Goal: Information Seeking & Learning: Learn about a topic

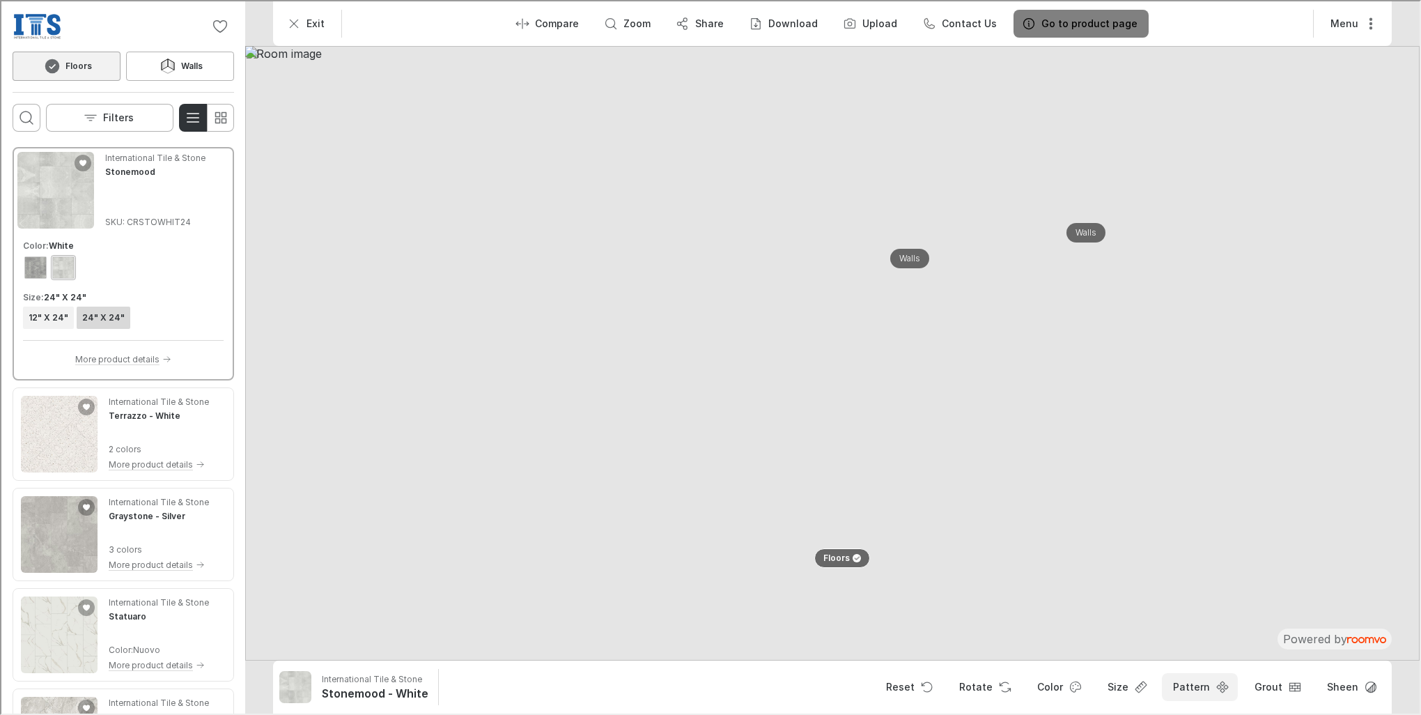
click at [1212, 693] on button "Pattern" at bounding box center [1199, 686] width 76 height 28
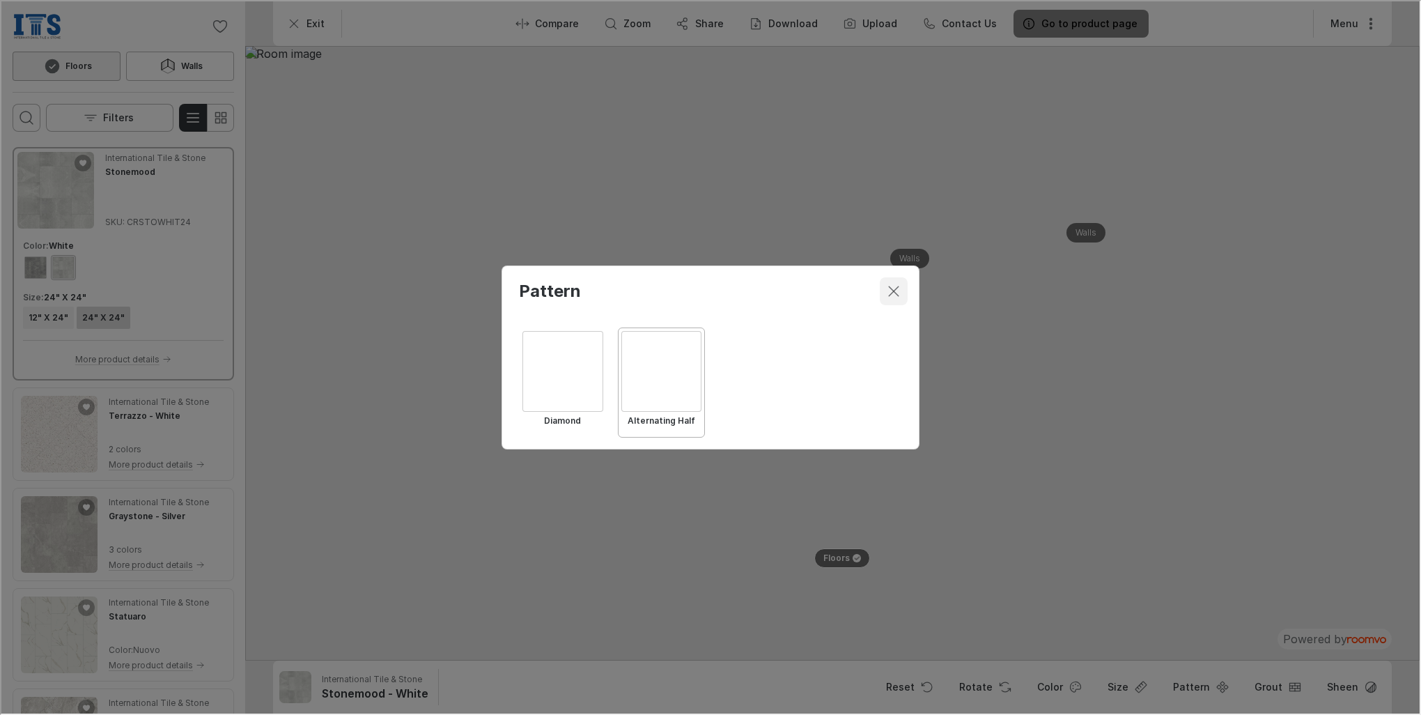
click at [892, 285] on icon "Close dialog" at bounding box center [892, 290] width 17 height 17
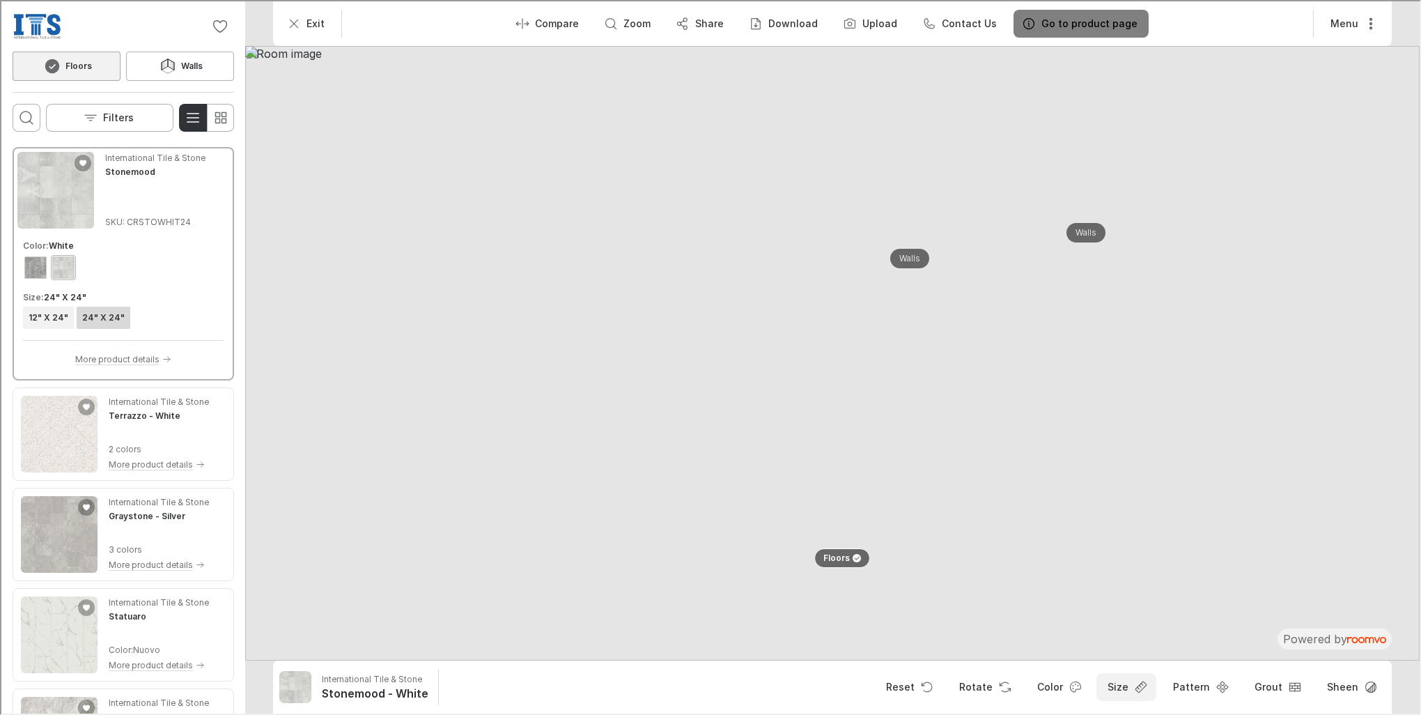
click at [1131, 685] on button "Size" at bounding box center [1125, 686] width 60 height 28
click at [1204, 686] on div at bounding box center [709, 356] width 1419 height 712
click at [1294, 690] on line "Open groove dropdown" at bounding box center [1294, 688] width 0 height 3
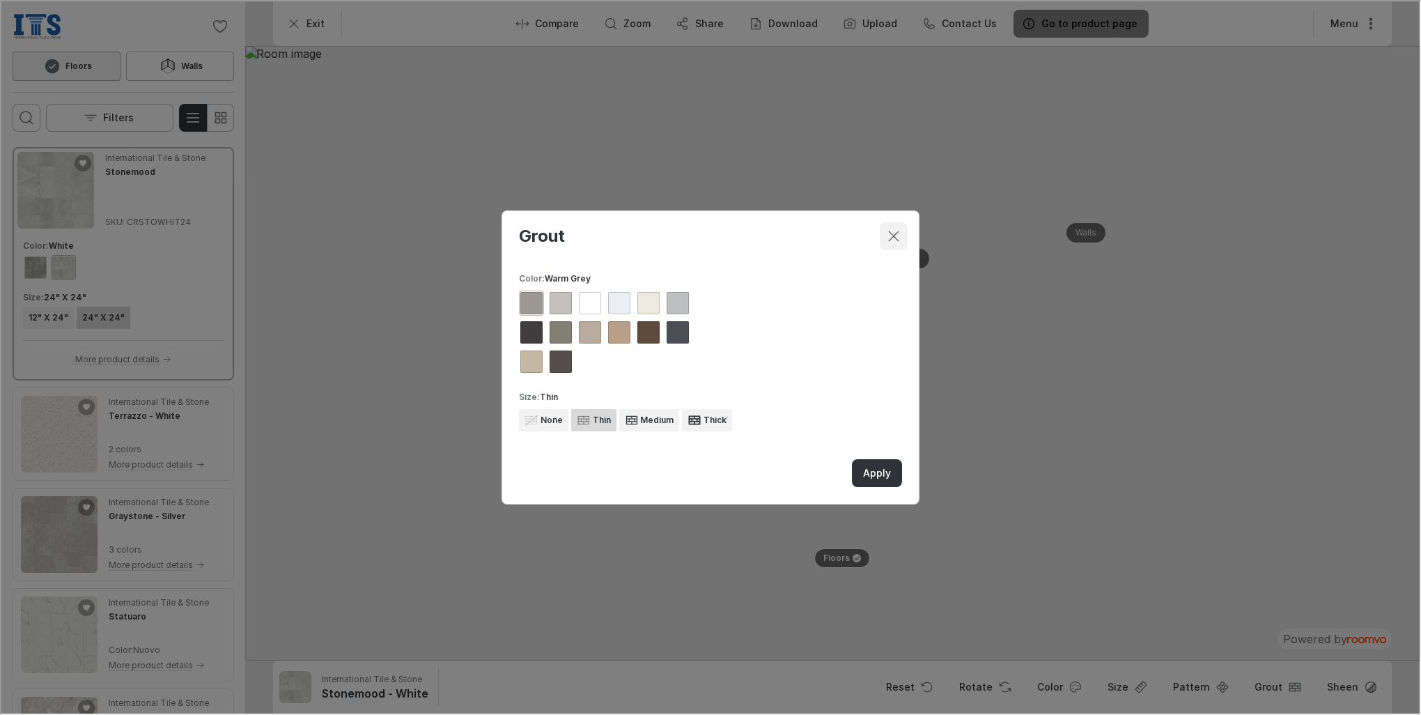
click at [894, 242] on icon "Close dialog" at bounding box center [892, 234] width 17 height 17
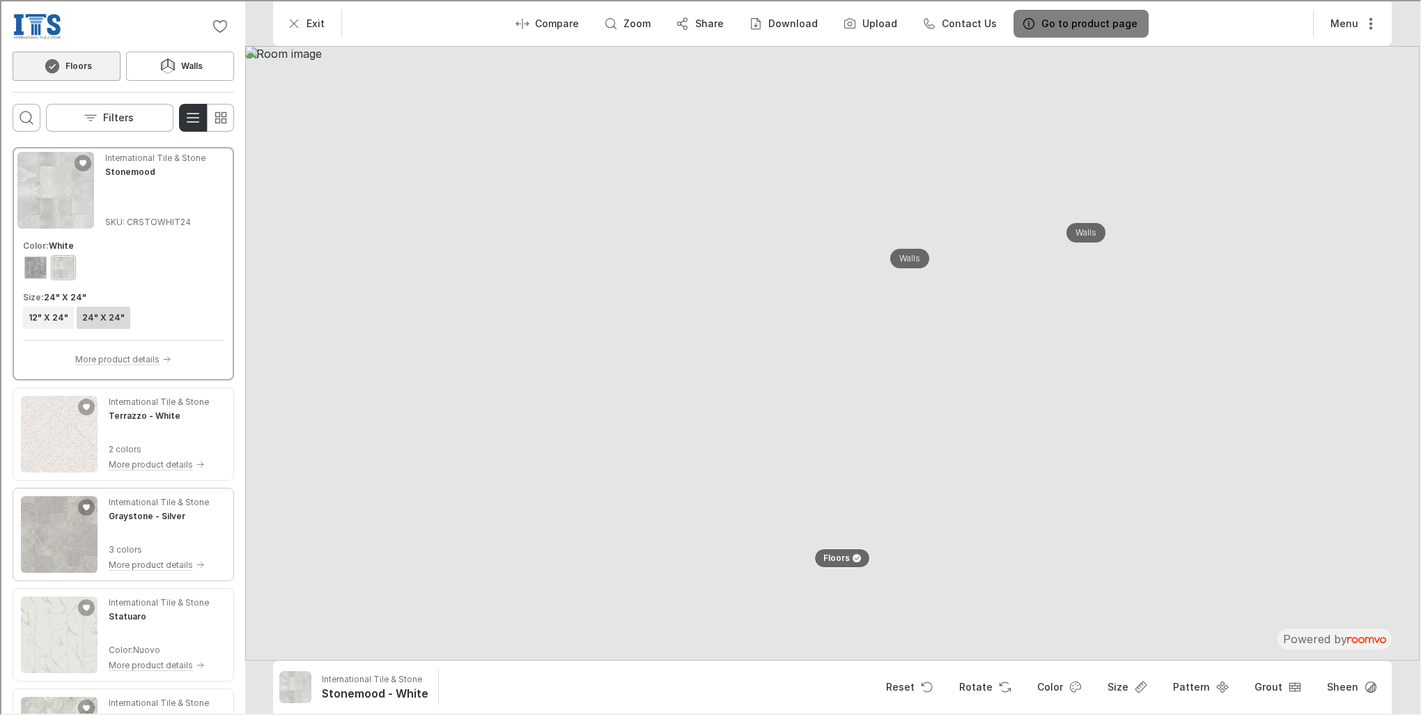
scroll to position [139, 0]
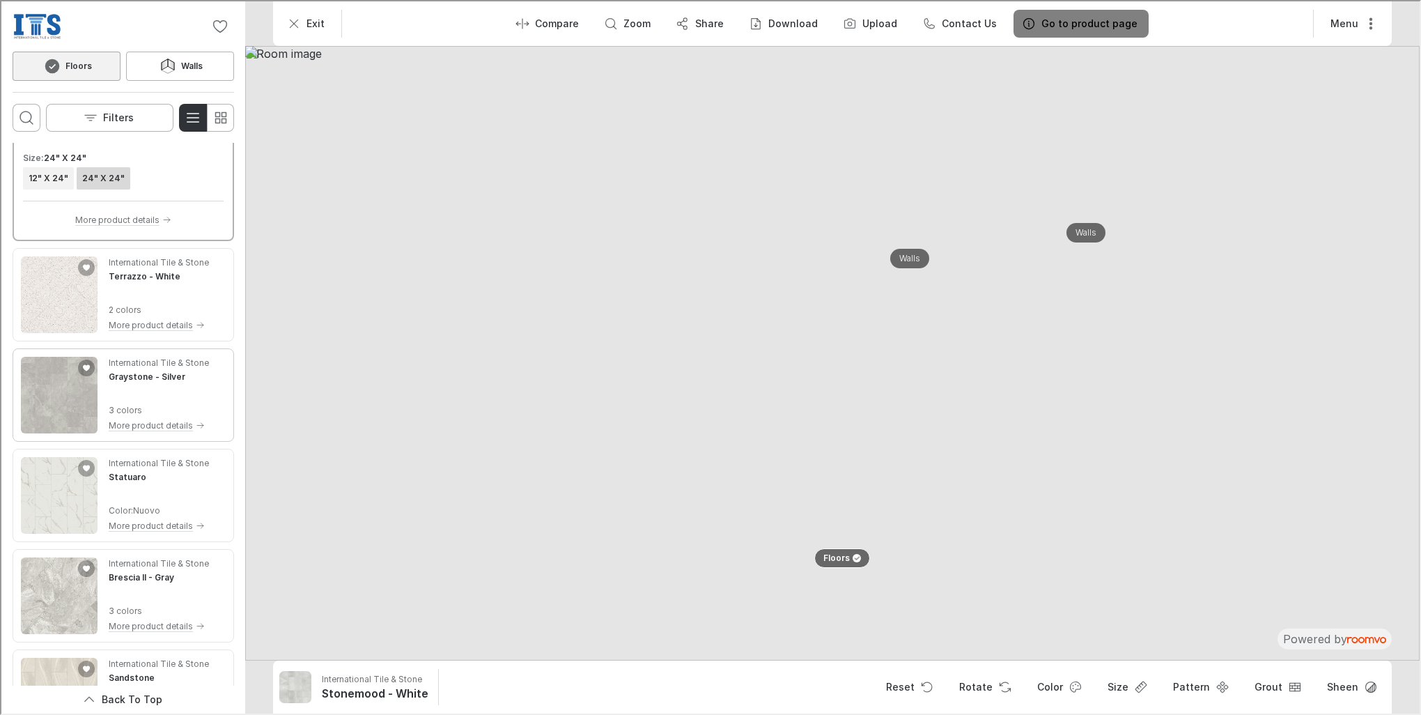
click at [113, 387] on div "International Tile & Stone Graystone - Silver 3 colors More product details" at bounding box center [157, 393] width 100 height 77
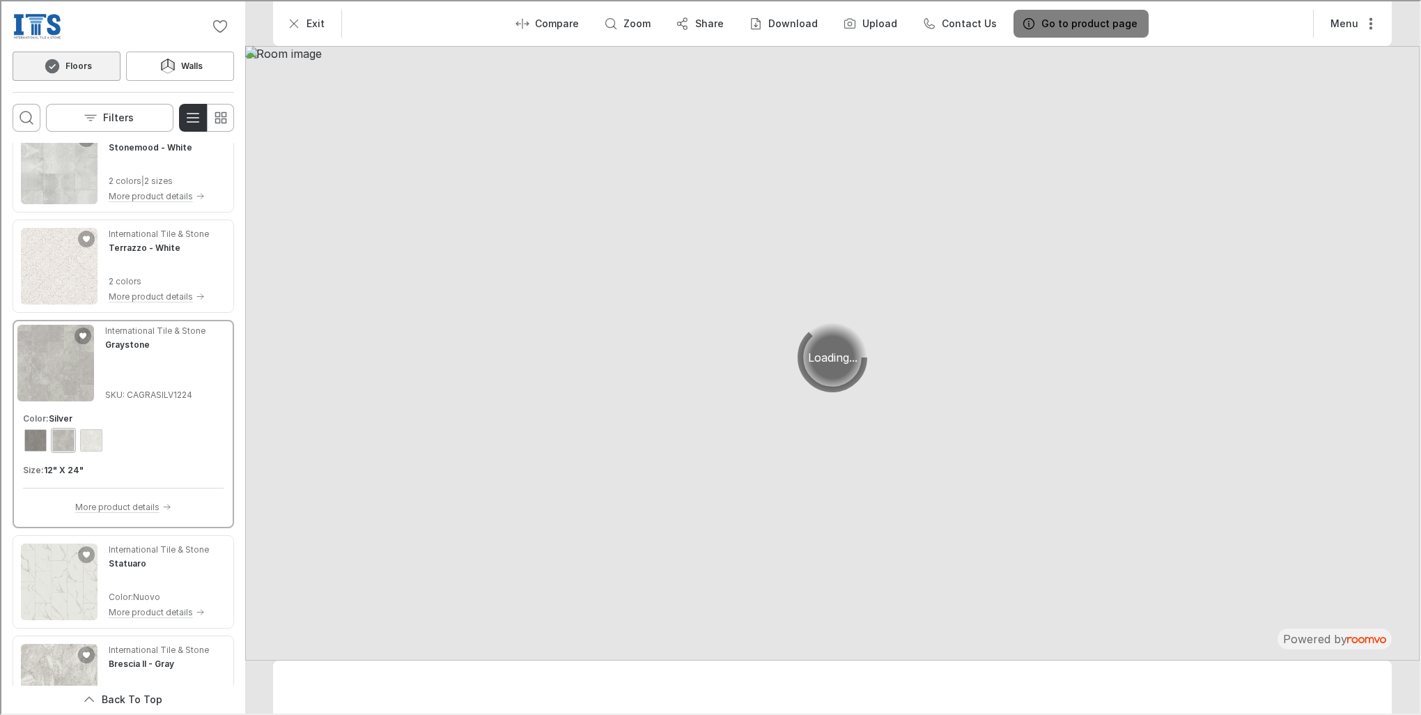
scroll to position [4, 0]
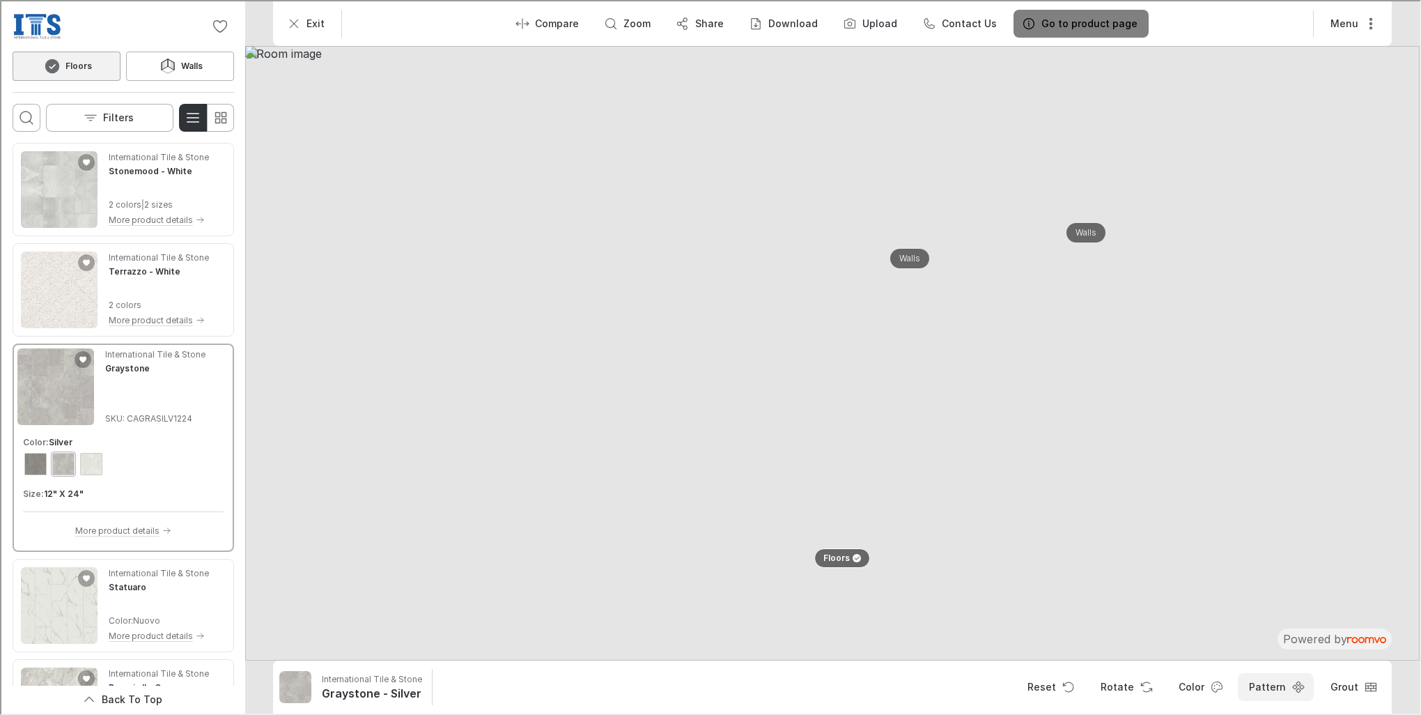
click at [1258, 679] on button "Pattern" at bounding box center [1275, 686] width 76 height 28
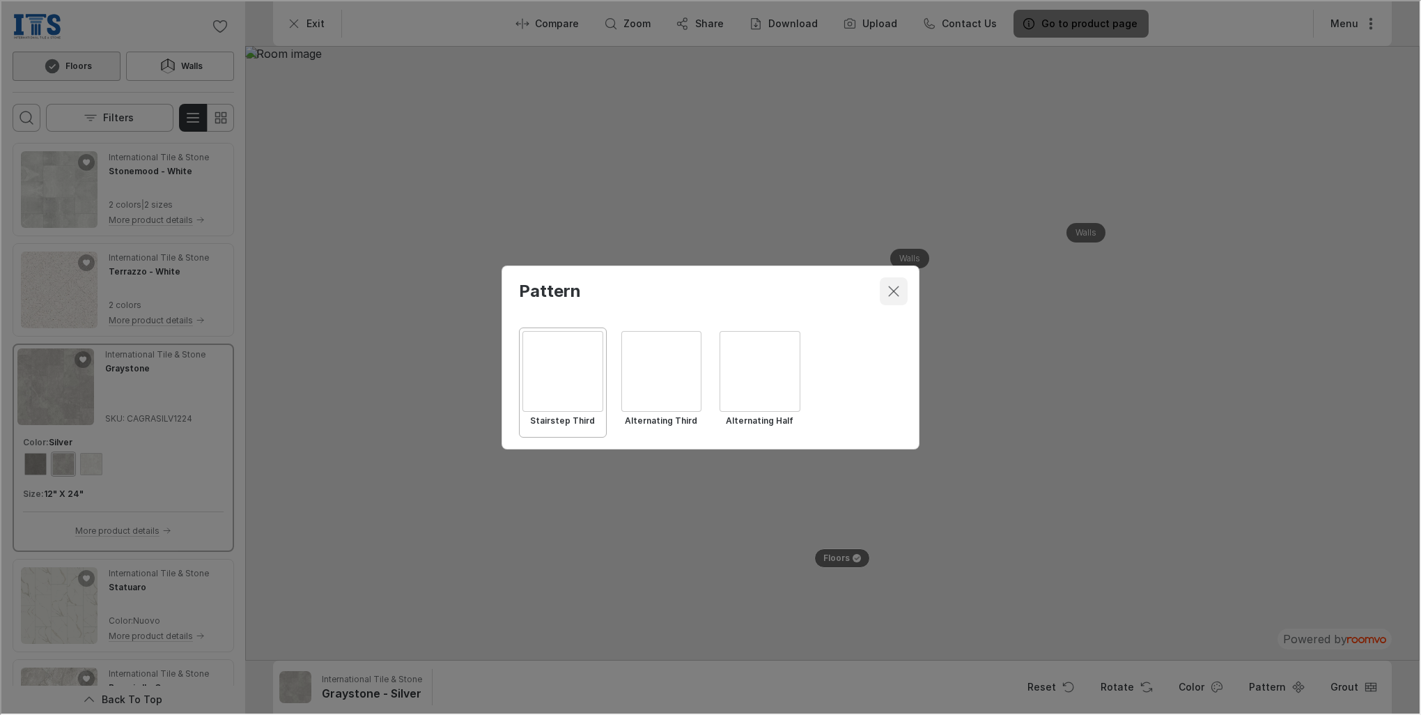
click at [895, 290] on icon "Close dialog" at bounding box center [892, 290] width 17 height 17
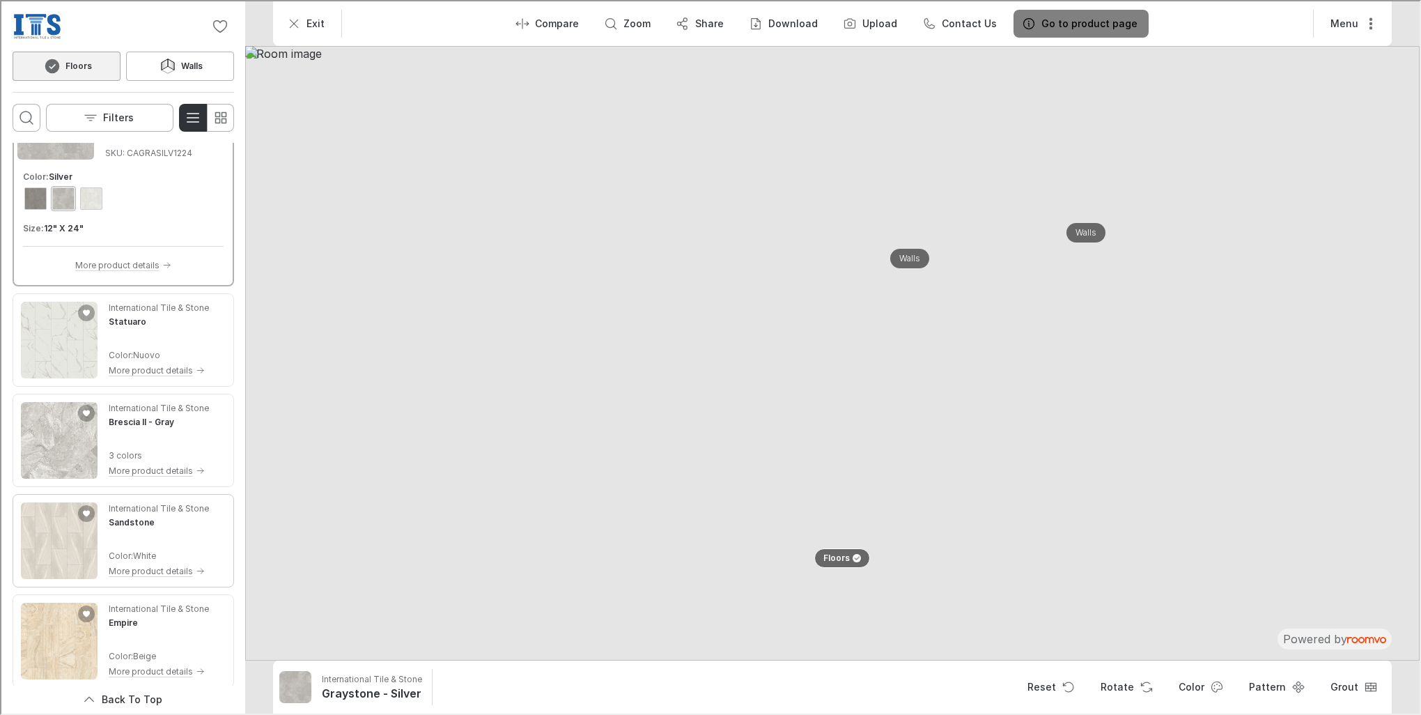
scroll to position [348, 0]
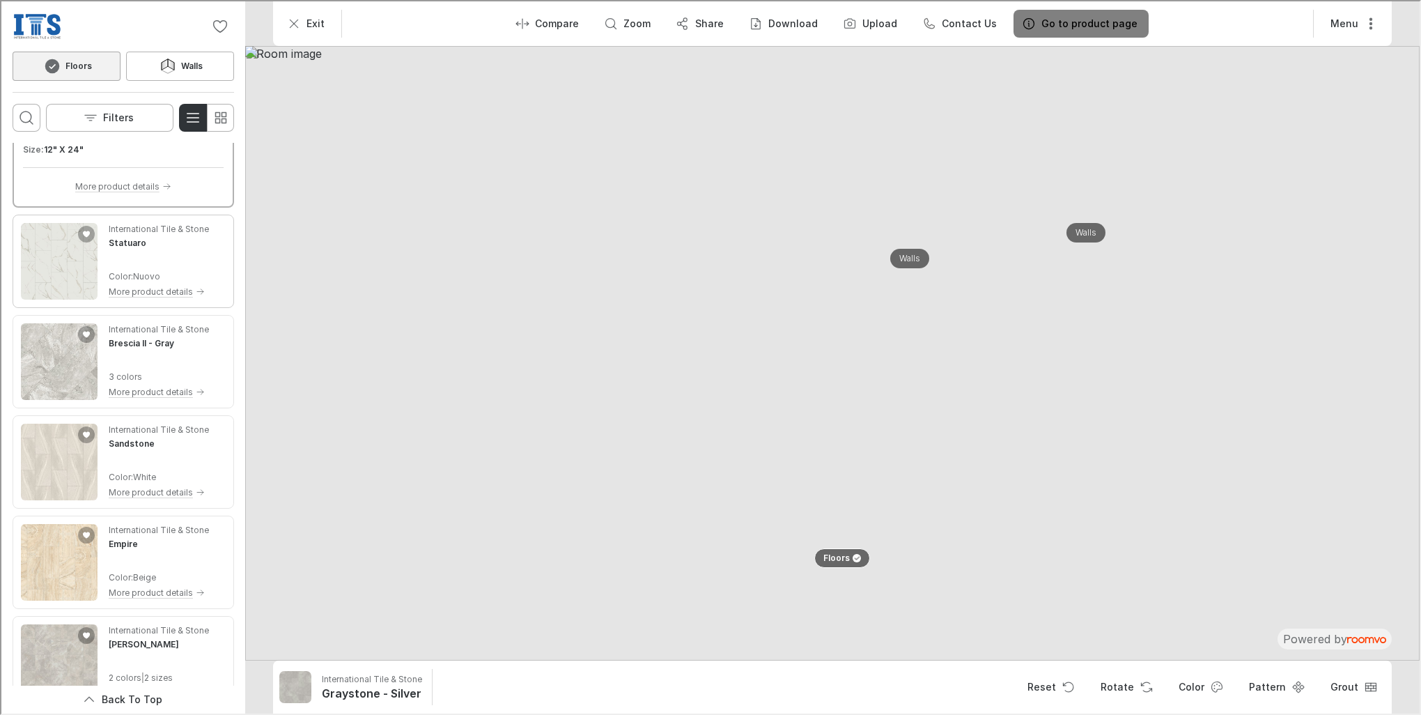
click at [75, 262] on img "See Statuaro in the room" at bounding box center [58, 260] width 77 height 77
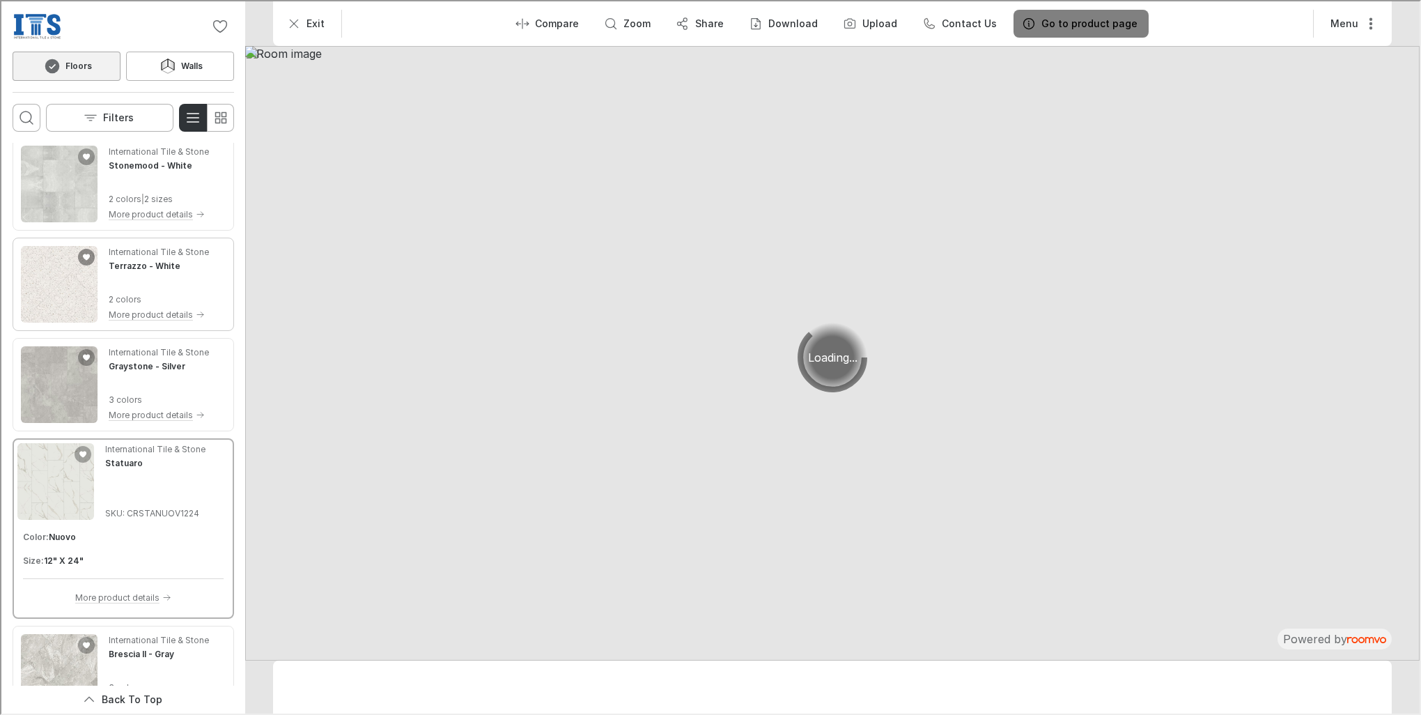
scroll to position [0, 0]
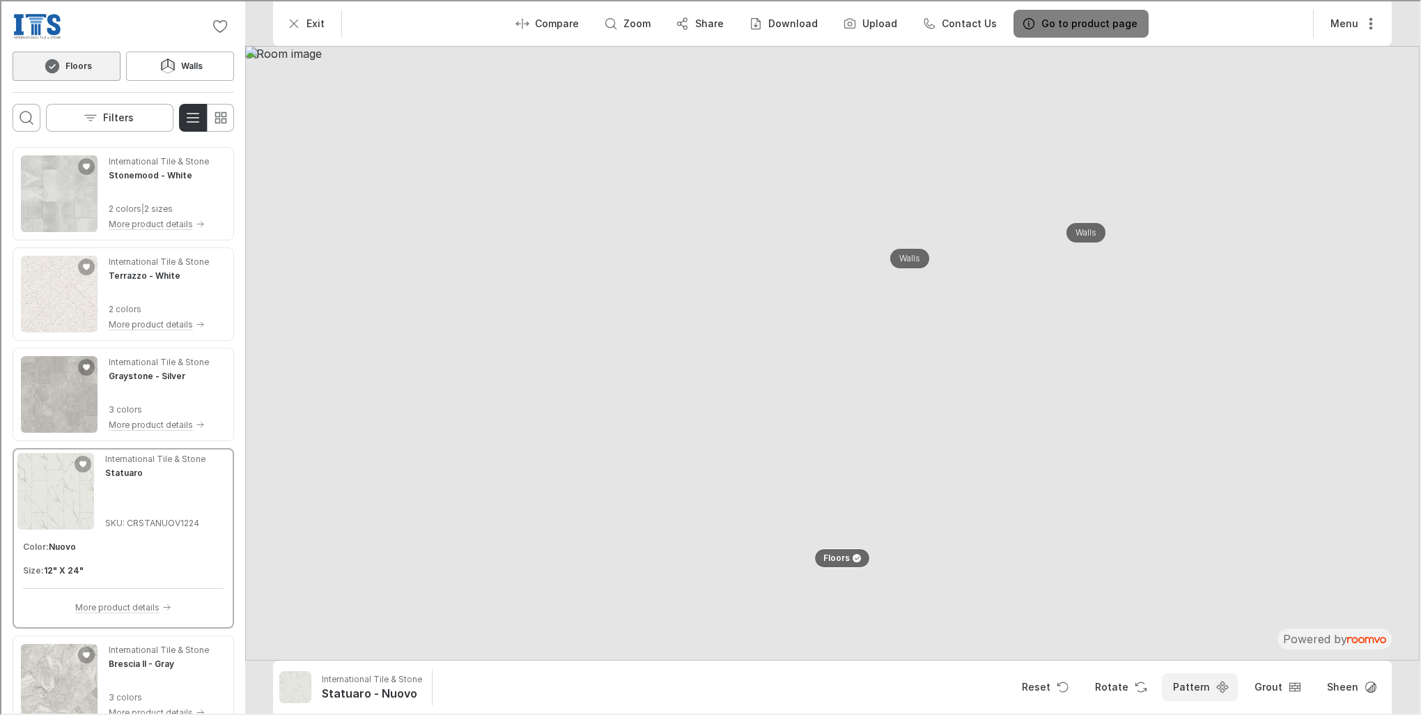
click at [1205, 684] on button "Pattern" at bounding box center [1199, 686] width 76 height 28
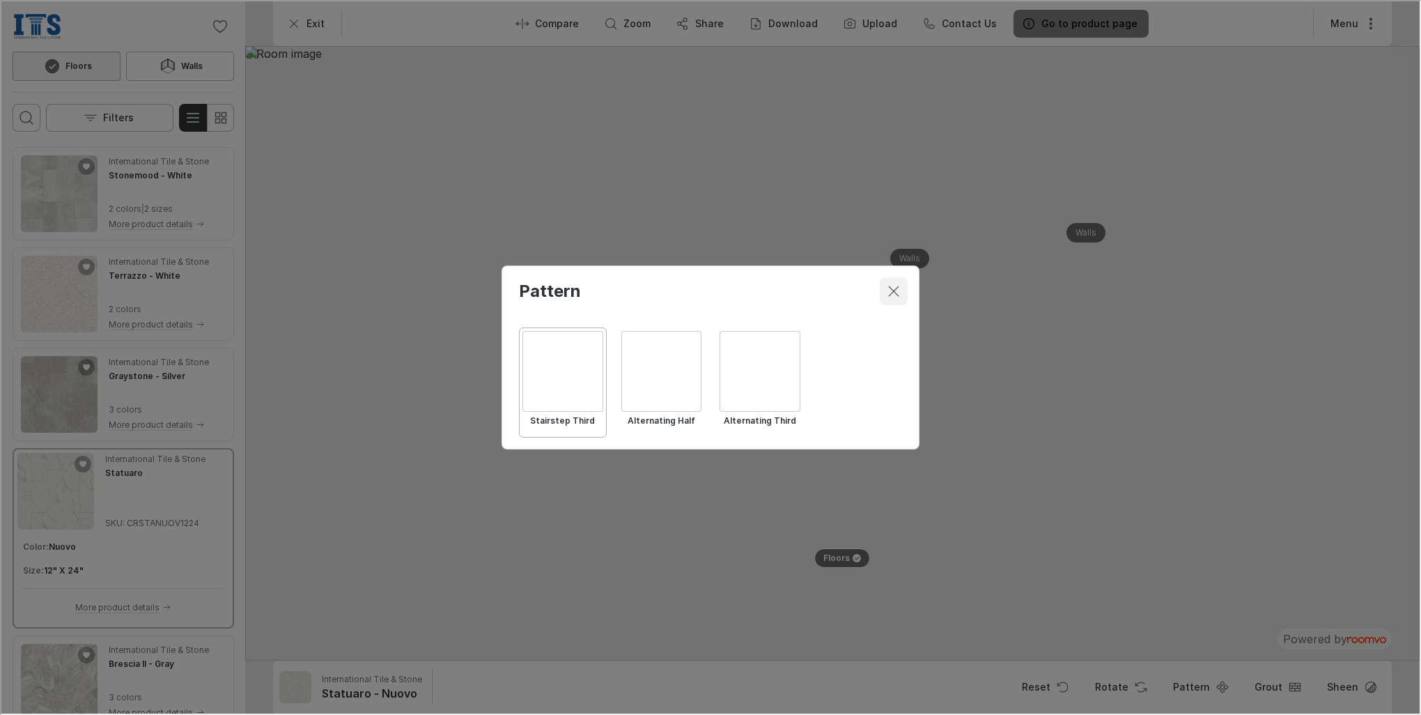
click at [893, 291] on line "Close dialog" at bounding box center [893, 291] width 10 height 10
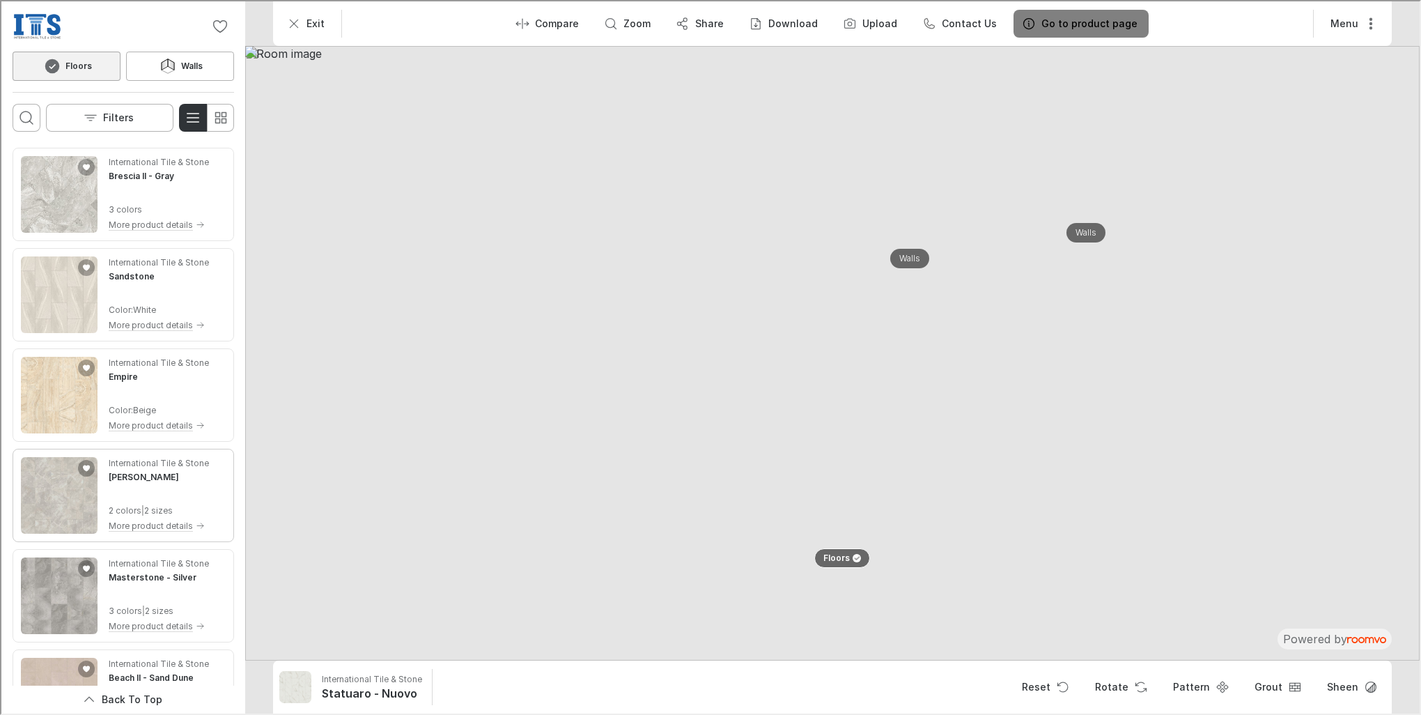
scroll to position [627, 0]
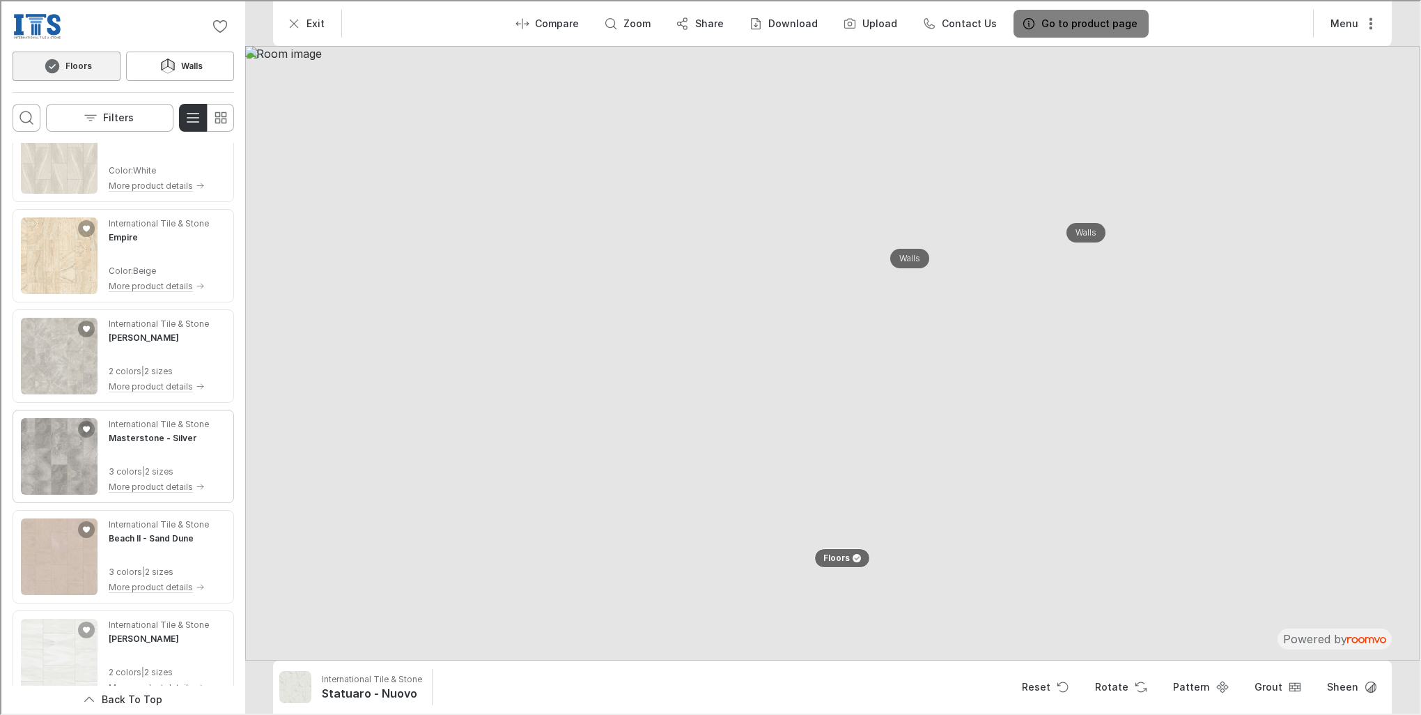
click at [131, 447] on div "International Tile & Stone Masterstone - Silver 3 colors | 2 sizes More product…" at bounding box center [157, 455] width 100 height 77
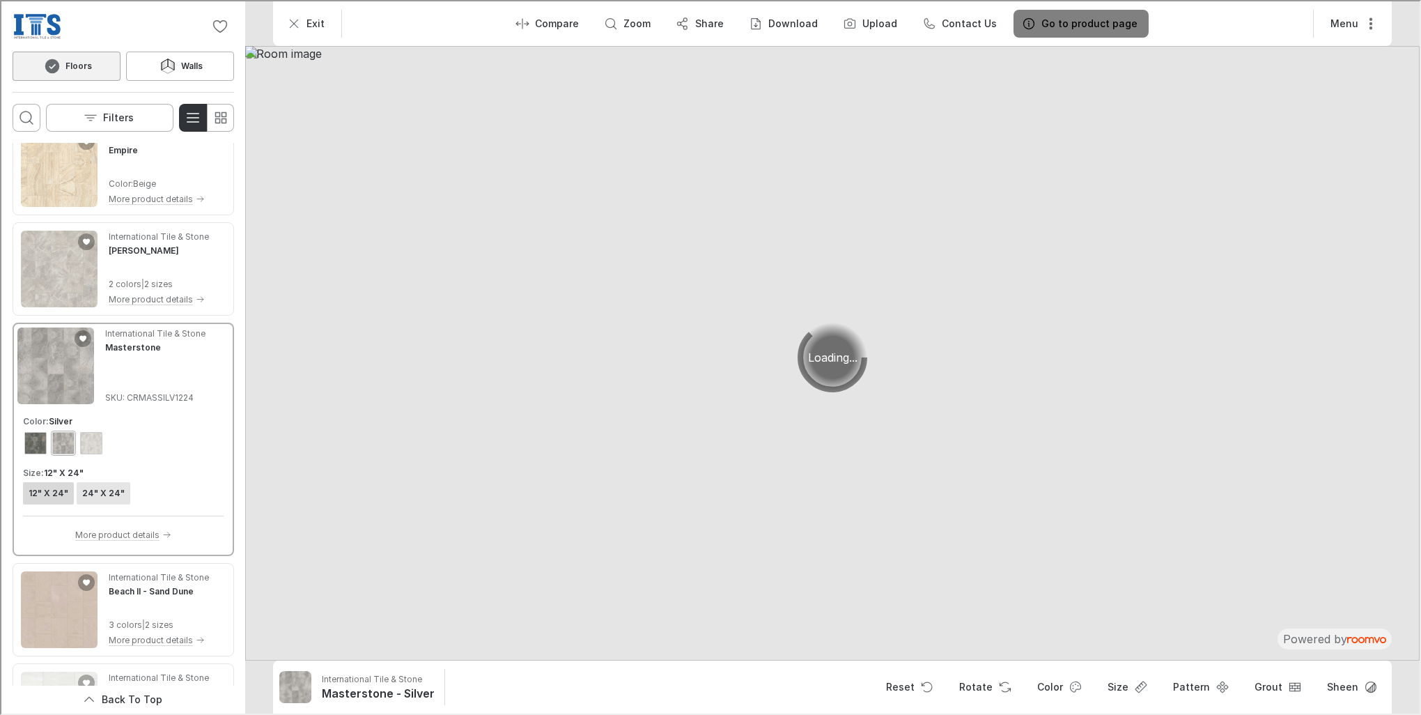
click at [116, 497] on h6 "24" X 24"" at bounding box center [102, 492] width 43 height 13
click at [1219, 687] on icon "Open pattern dialog" at bounding box center [1222, 686] width 14 height 14
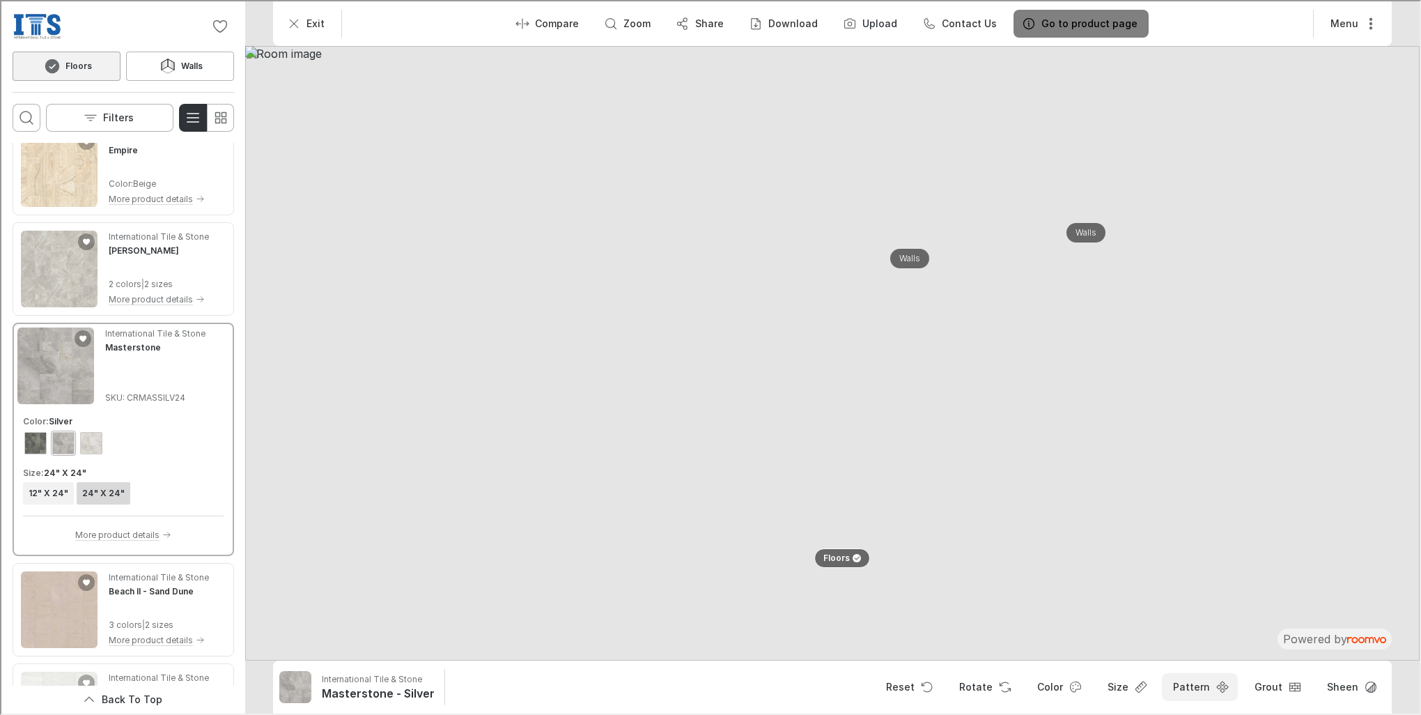
click at [1207, 693] on button "Pattern" at bounding box center [1199, 686] width 76 height 28
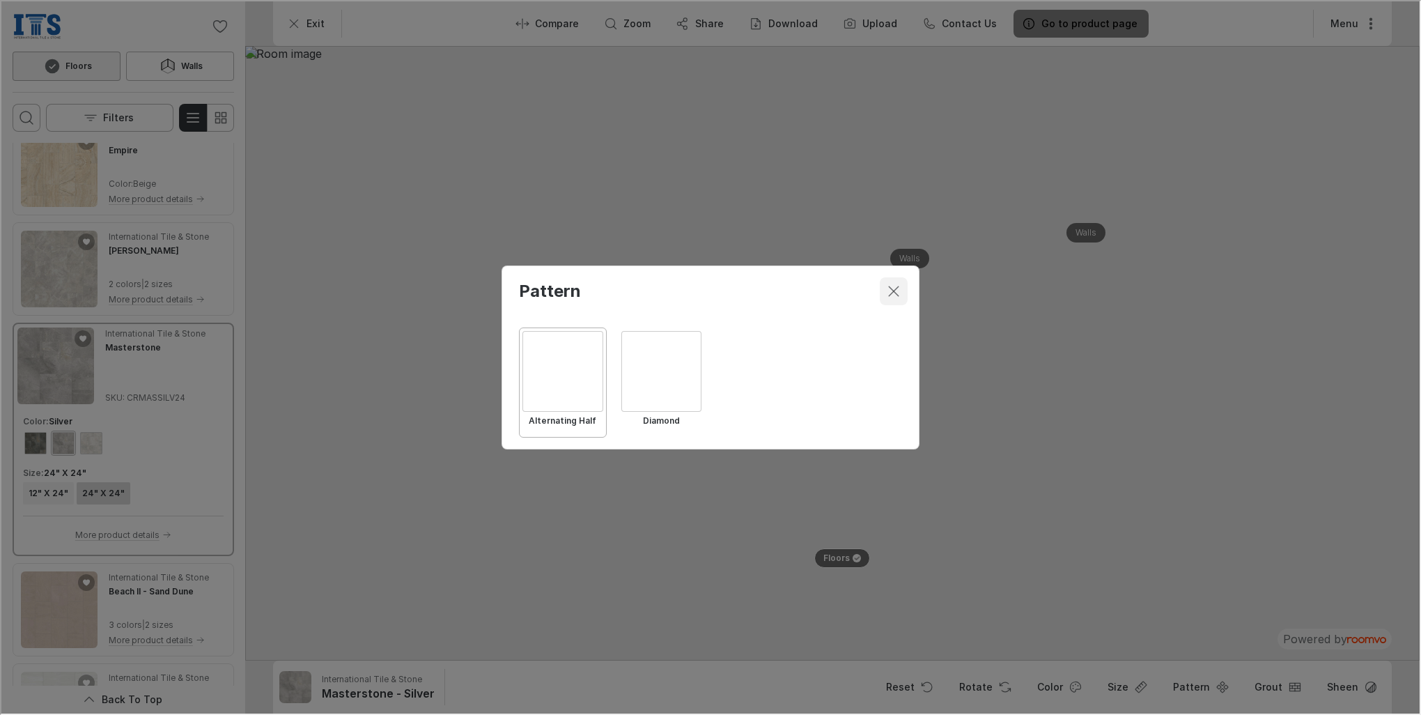
click at [895, 286] on icon "Close dialog" at bounding box center [892, 290] width 17 height 17
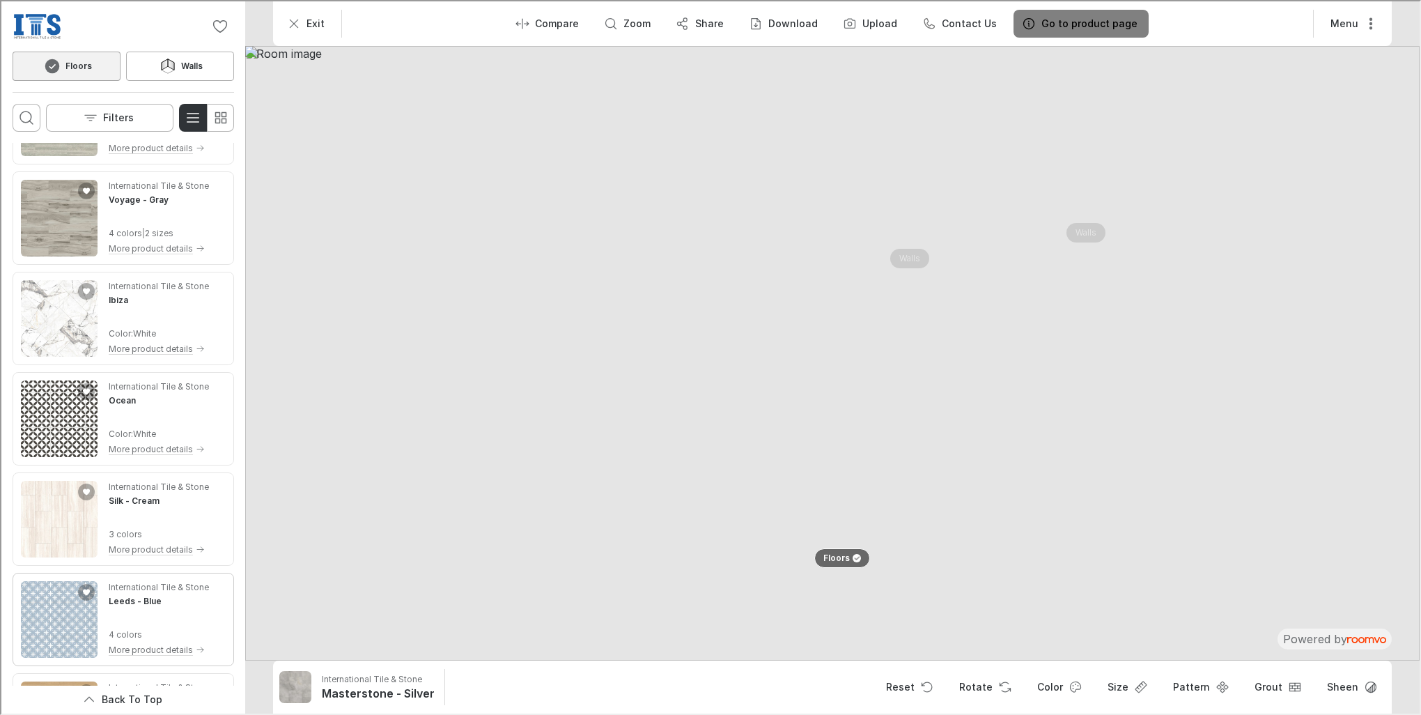
scroll to position [3066, 0]
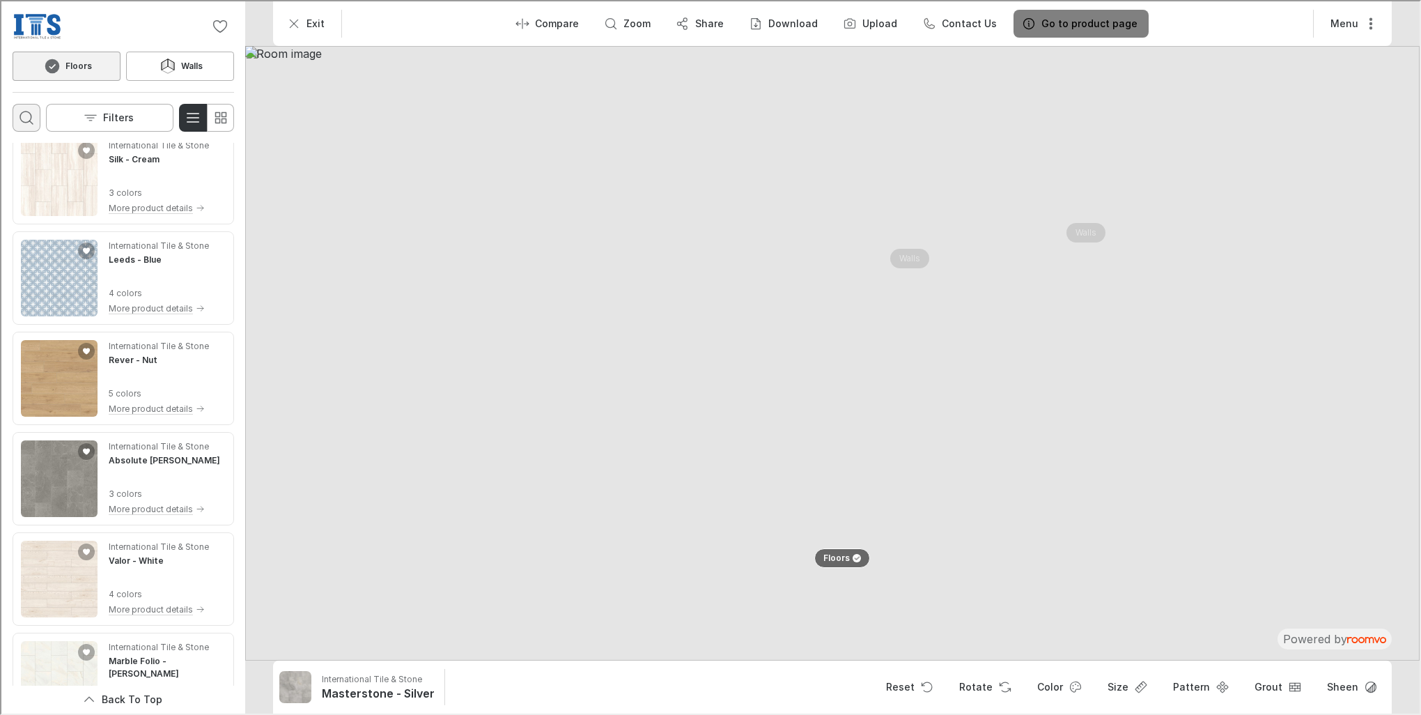
click at [25, 118] on icon "Open search box" at bounding box center [25, 116] width 17 height 17
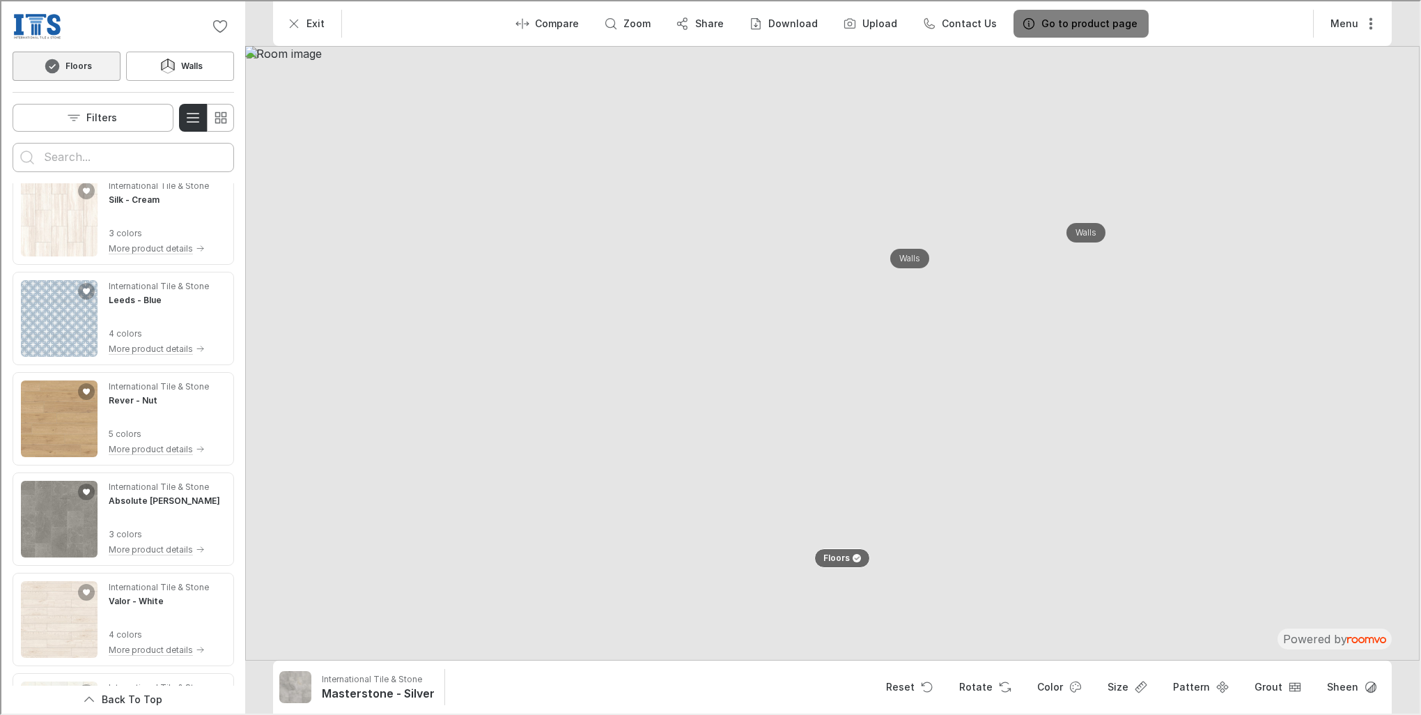
scroll to position [0, 0]
type input "beach II"
click at [12, 142] on button "Search for products" at bounding box center [26, 156] width 28 height 28
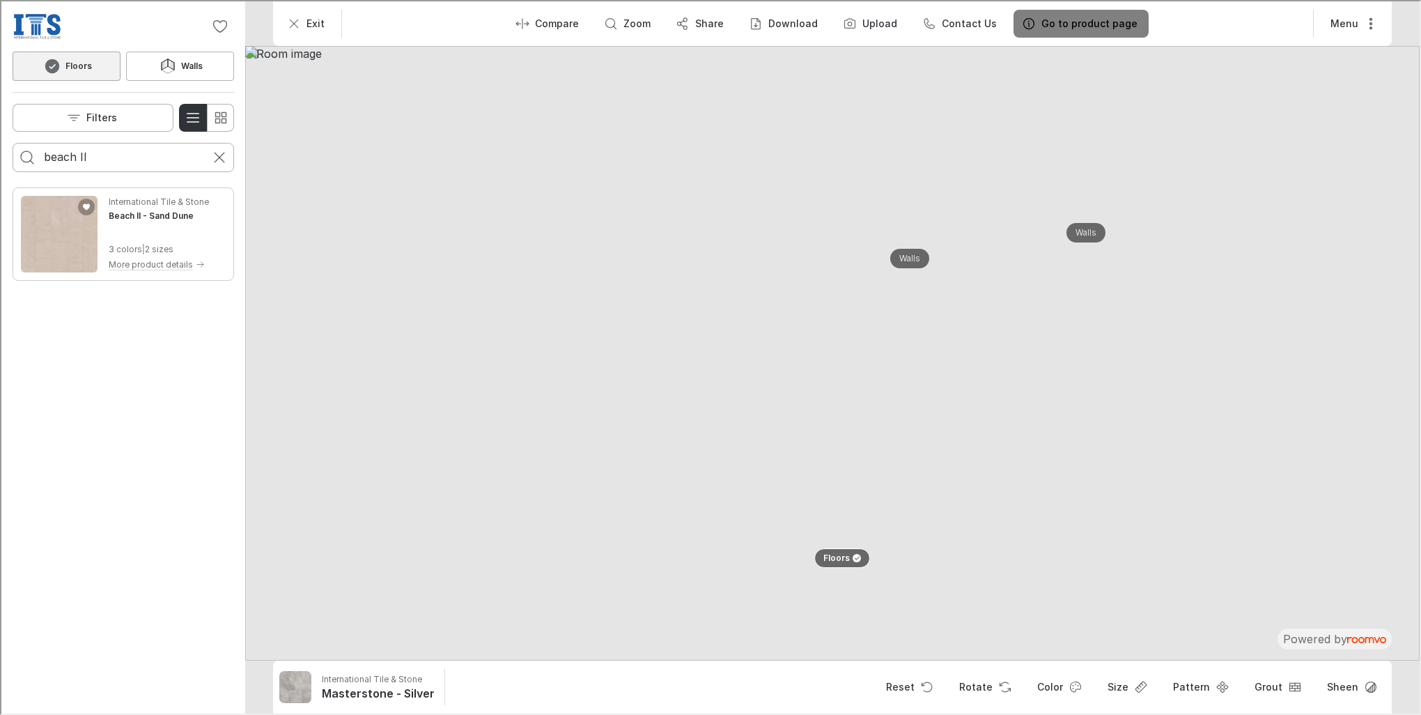
click at [100, 233] on div "International Tile & Stone Beach II - Sand Dune 3 colors | 2 sizes More product…" at bounding box center [122, 233] width 216 height 88
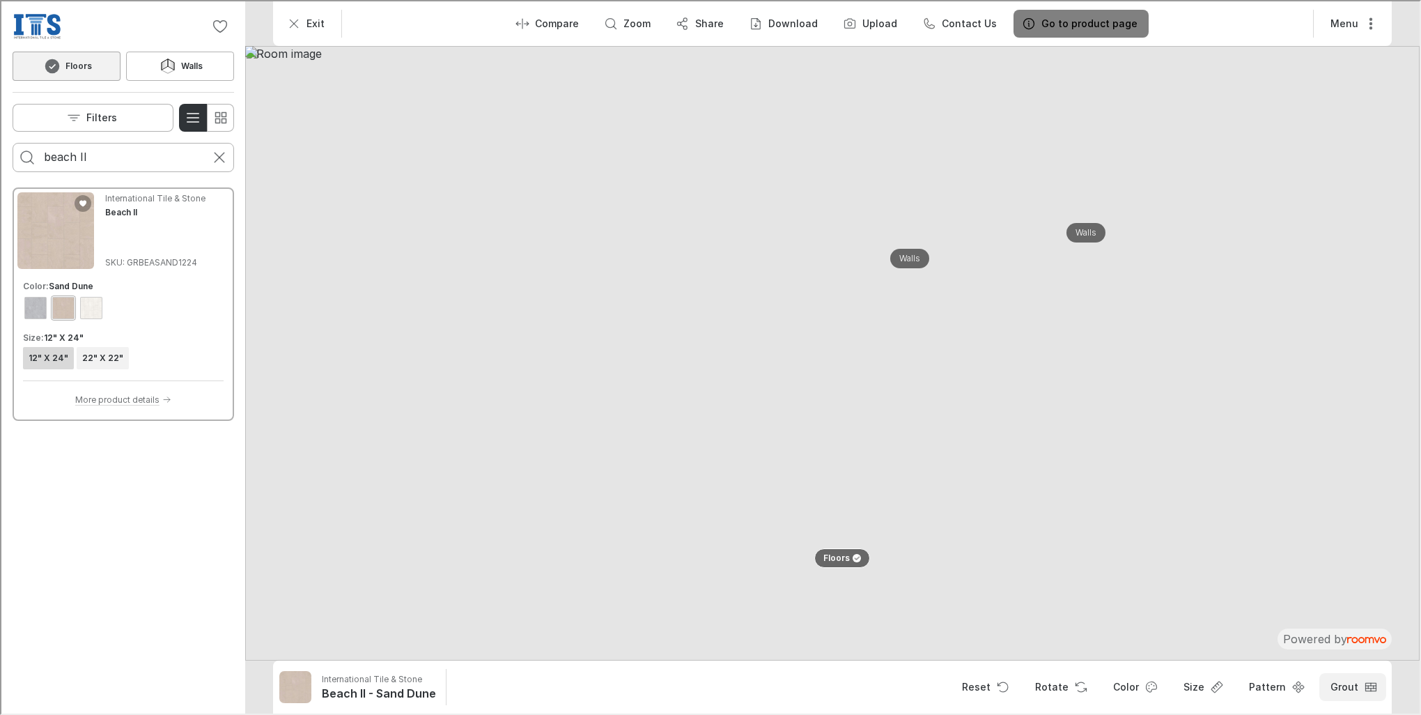
click at [1366, 689] on rect "Open groove dropdown" at bounding box center [1370, 685] width 10 height 8
